Goal: Download file/media

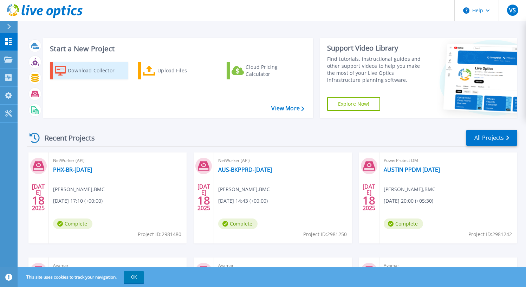
click at [91, 70] on div "Download Collector" at bounding box center [96, 71] width 56 height 14
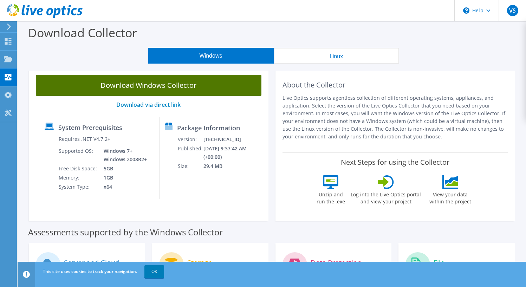
click at [157, 91] on link "Download Windows Collector" at bounding box center [149, 85] width 226 height 21
